Goal: Information Seeking & Learning: Learn about a topic

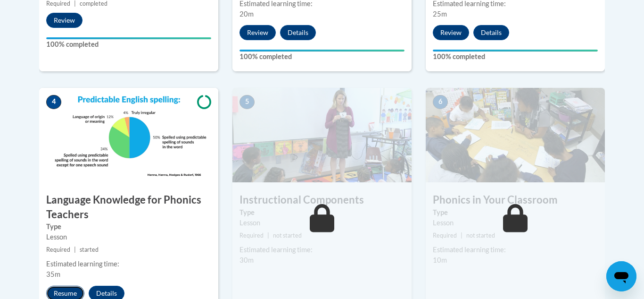
click at [51, 292] on button "Resume" at bounding box center [65, 292] width 38 height 15
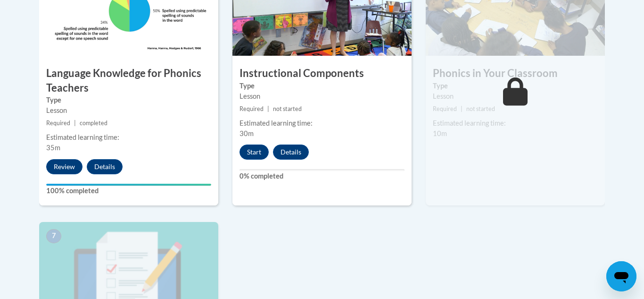
scroll to position [614, 0]
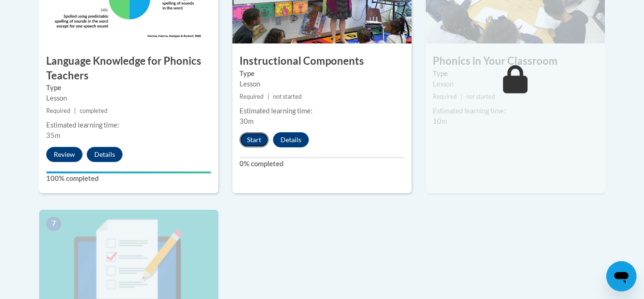
click at [252, 141] on button "Start" at bounding box center [254, 139] width 29 height 15
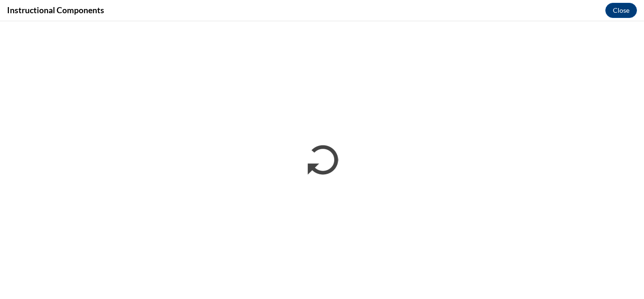
scroll to position [0, 0]
